Goal: Information Seeking & Learning: Learn about a topic

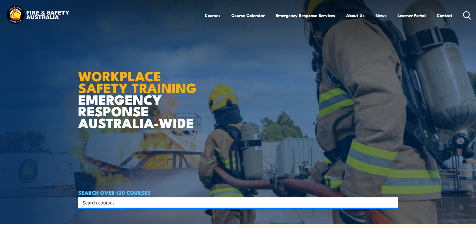
scroll to position [125, 0]
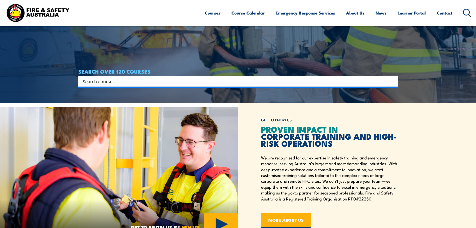
click at [161, 82] on input "Search input" at bounding box center [235, 82] width 305 height 8
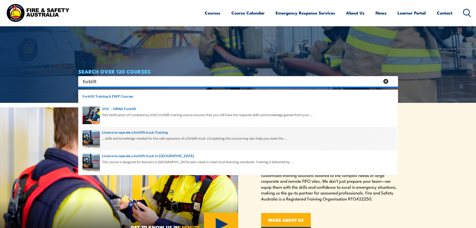
type input "forklift"
click at [141, 133] on span at bounding box center [238, 139] width 317 height 24
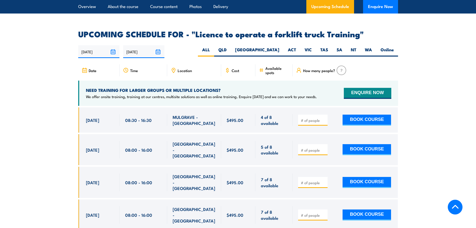
scroll to position [837, 0]
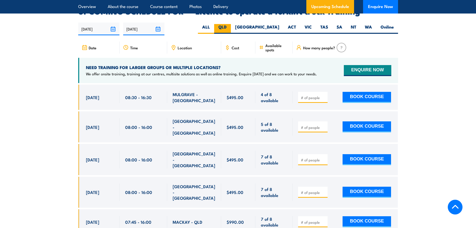
click at [231, 24] on label "QLD" at bounding box center [222, 29] width 17 height 10
click at [230, 24] on input "QLD" at bounding box center [228, 25] width 3 height 3
radio input "true"
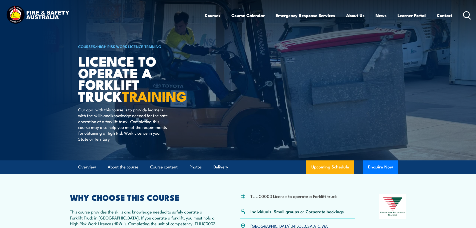
click at [469, 13] on circle at bounding box center [467, 15] width 6 height 6
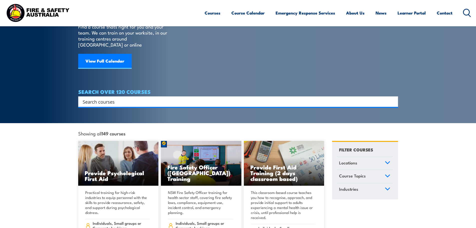
scroll to position [50, 0]
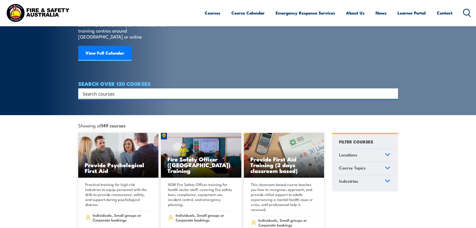
click at [245, 92] on div "Search" at bounding box center [238, 93] width 320 height 11
click at [242, 90] on input "Search input" at bounding box center [235, 94] width 305 height 8
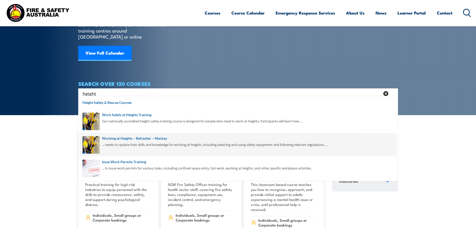
type input "height"
click at [147, 141] on span at bounding box center [238, 145] width 317 height 24
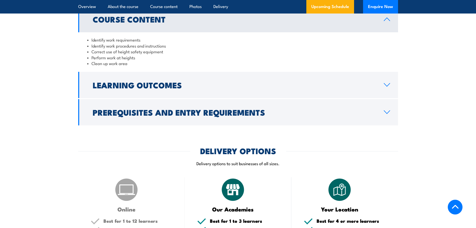
scroll to position [425, 0]
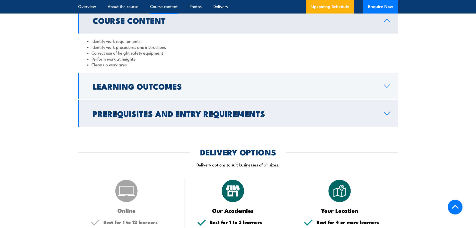
click at [164, 118] on link "Prerequisites and Entry Requirements" at bounding box center [238, 113] width 320 height 26
